Goal: Transaction & Acquisition: Purchase product/service

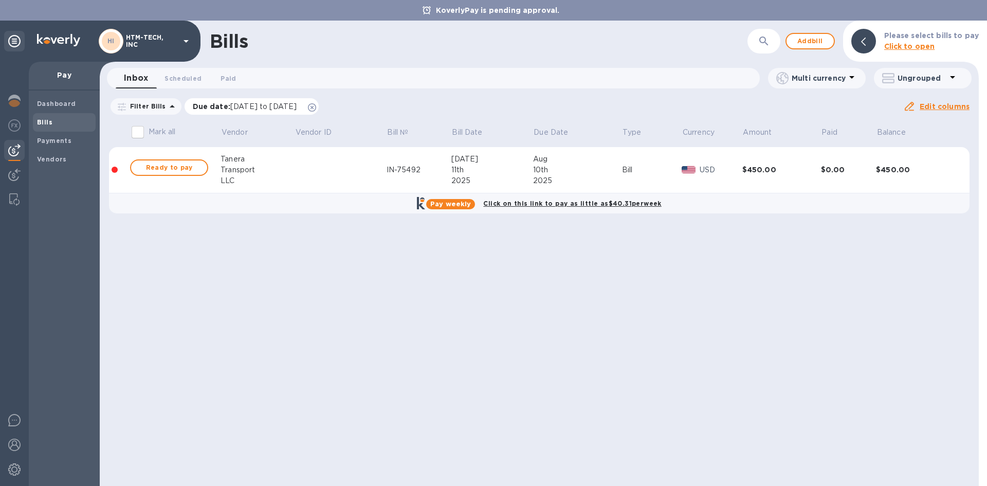
click at [316, 107] on icon at bounding box center [312, 107] width 8 height 8
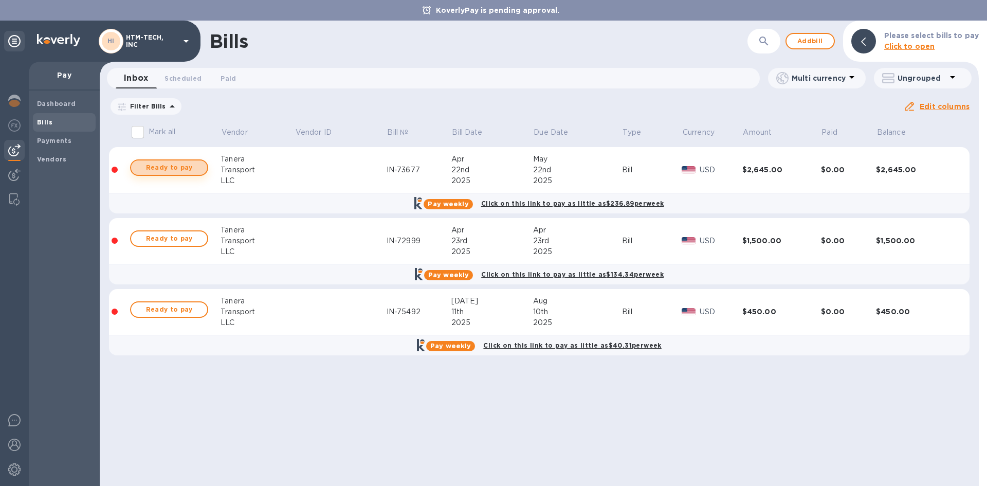
click at [185, 168] on span "Ready to pay" at bounding box center [169, 167] width 60 height 12
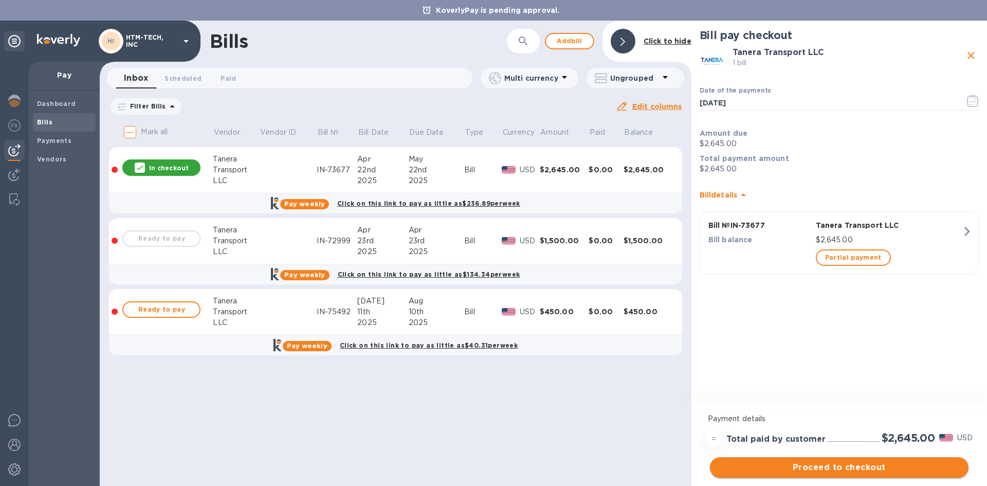
click at [851, 470] on span "Proceed to checkout" at bounding box center [839, 467] width 242 height 12
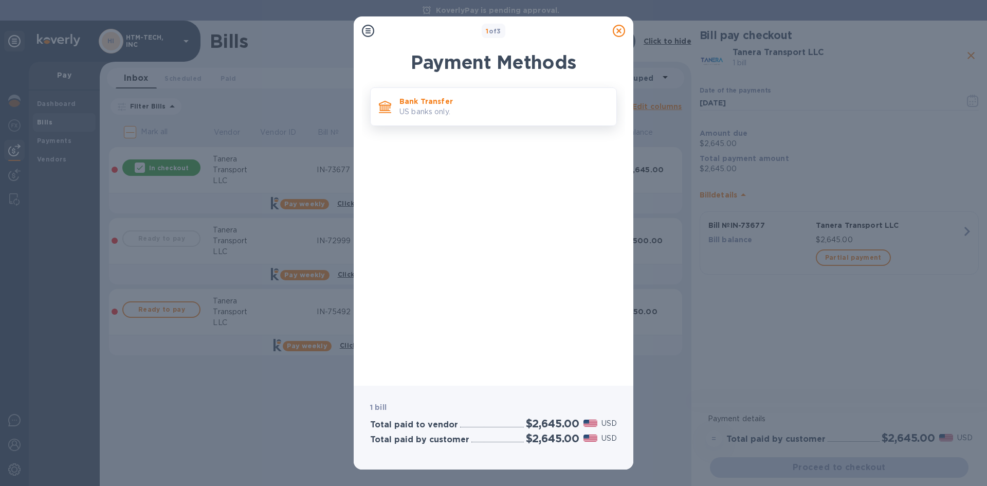
click at [552, 114] on p "US banks only." at bounding box center [503, 111] width 209 height 11
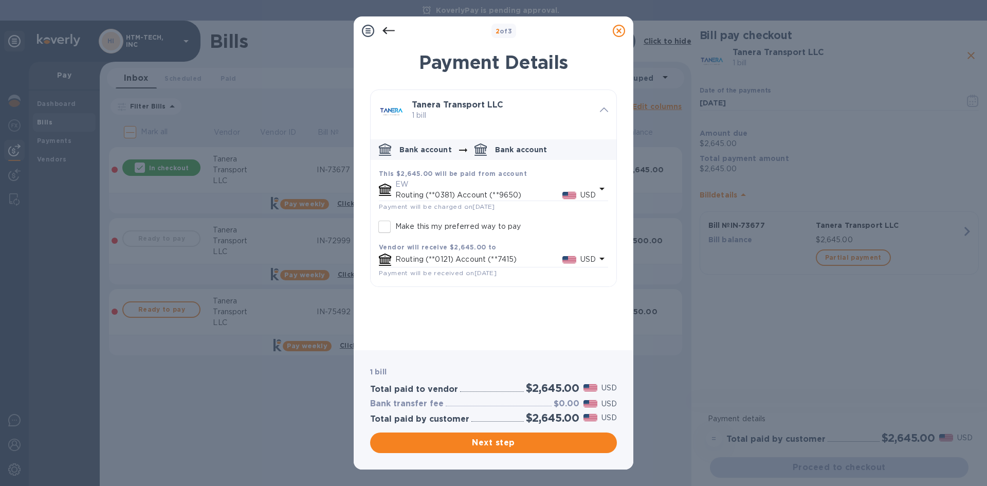
click at [453, 192] on p "Routing (**0381) Account (**9650)" at bounding box center [478, 195] width 167 height 11
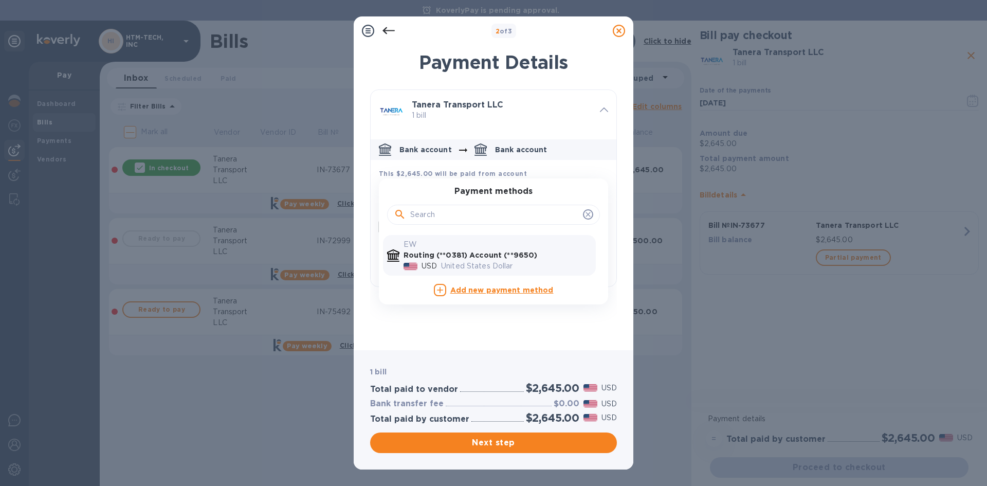
click at [442, 172] on b "This $2,645.00 will be paid from account" at bounding box center [453, 174] width 148 height 8
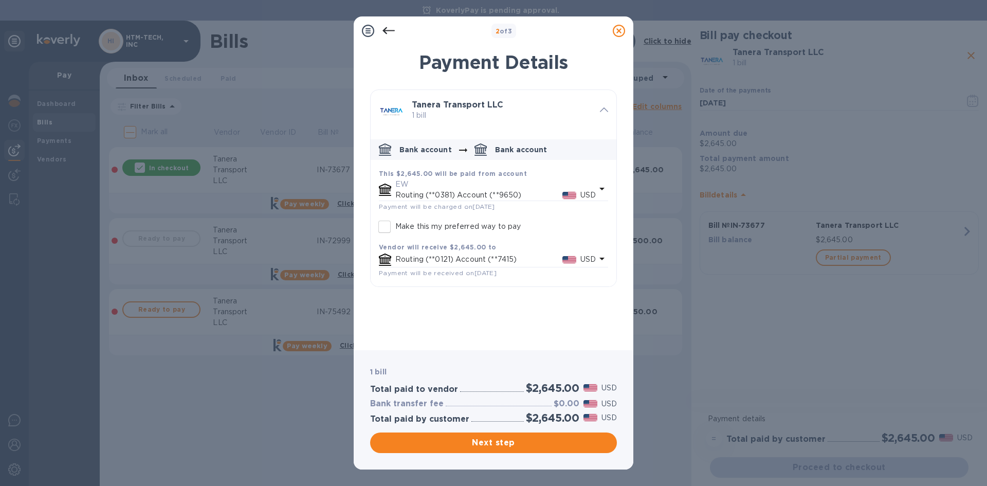
click at [378, 186] on div "default-method" at bounding box center [385, 189] width 16 height 16
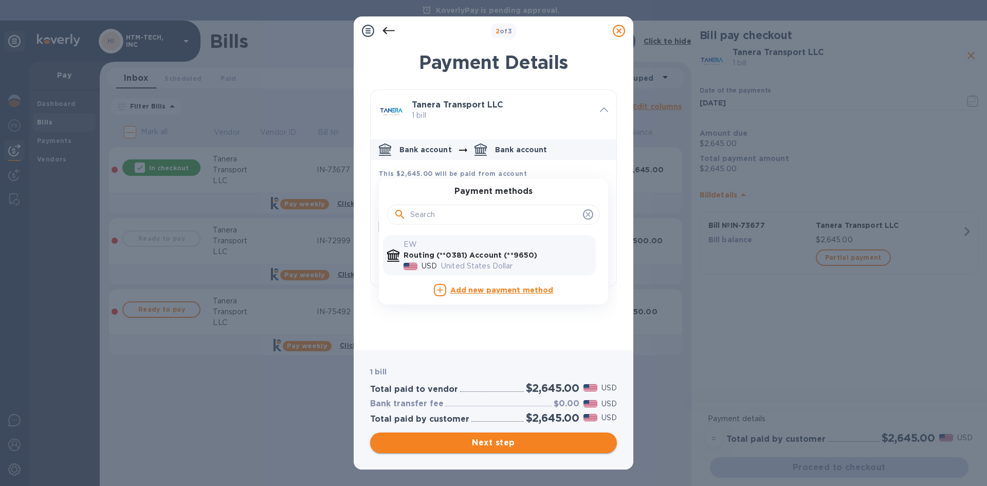
click at [490, 446] on span "Next step" at bounding box center [493, 442] width 230 height 12
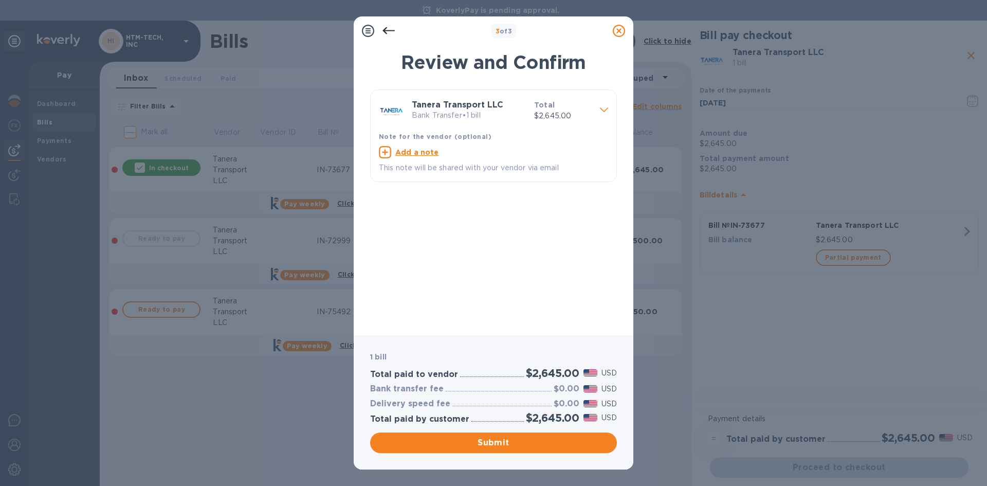
click at [606, 106] on span at bounding box center [604, 109] width 8 height 10
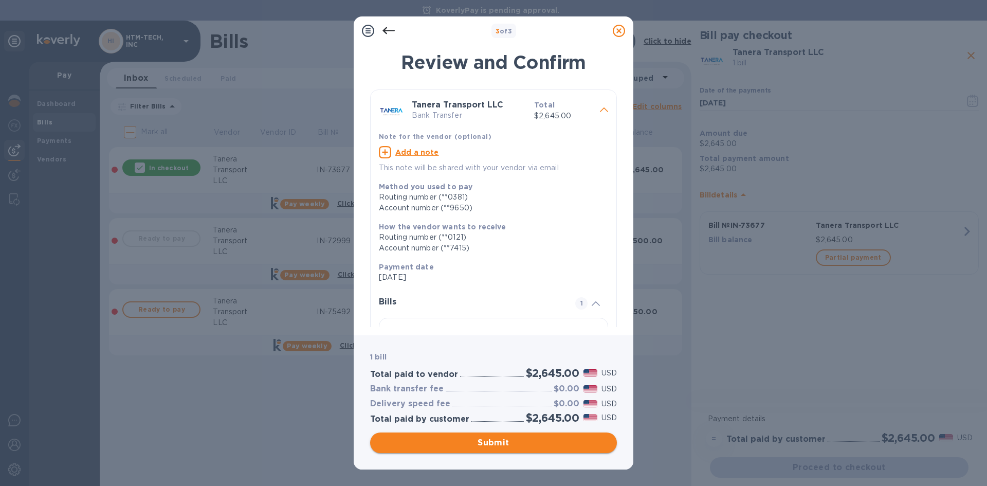
click at [499, 447] on span "Submit" at bounding box center [493, 442] width 230 height 12
